Goal: Task Accomplishment & Management: Manage account settings

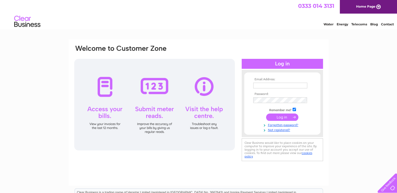
type input "info@thebalmoralbar.co.uk"
click at [279, 118] on input "submit" at bounding box center [282, 117] width 32 height 7
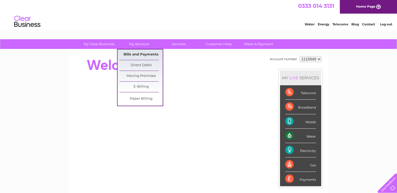
click at [141, 53] on link "Bills and Payments" at bounding box center [140, 55] width 43 height 10
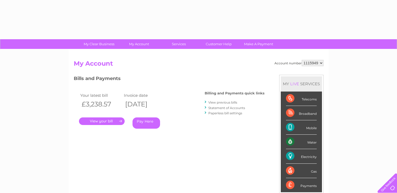
click at [141, 53] on div "Account number 1115949 My Account MY LIVE SERVICES Telecoms Broadband Mobile Wa…" at bounding box center [199, 137] width 260 height 174
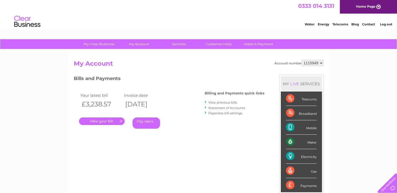
click at [107, 121] on link "." at bounding box center [102, 122] width 46 height 8
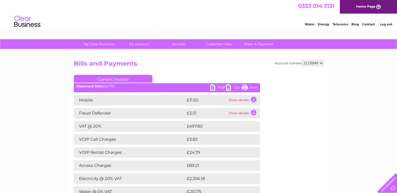
click at [217, 85] on link "PDF" at bounding box center [218, 89] width 16 height 8
